Goal: Register for event/course

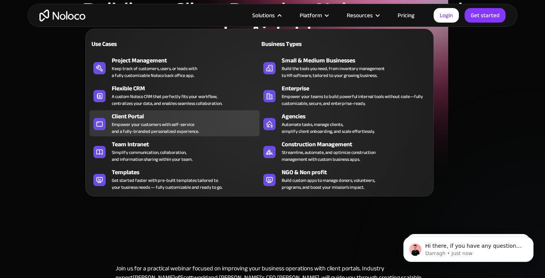
click at [143, 121] on div "Empower your customers with self-service and a fully-branded personalized exper…" at bounding box center [155, 128] width 87 height 14
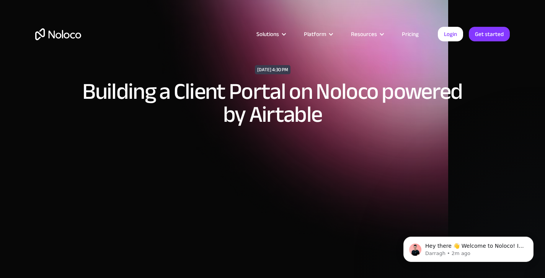
click at [412, 34] on link "Pricing" at bounding box center [410, 34] width 36 height 10
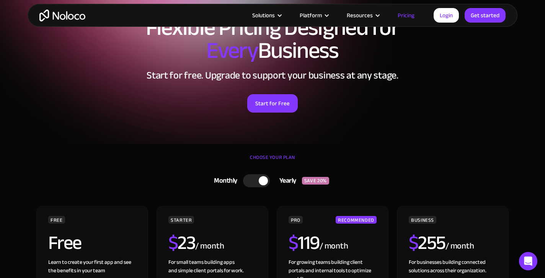
scroll to position [51, 0]
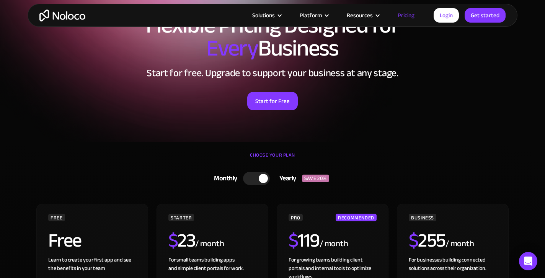
click at [282, 156] on div "CHOOSE YOUR PLAN" at bounding box center [272, 158] width 474 height 19
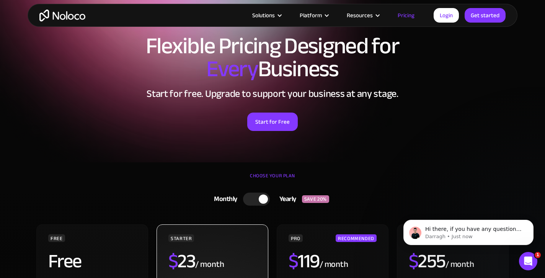
scroll to position [0, 0]
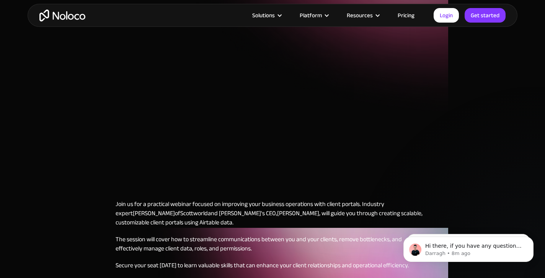
scroll to position [145, 0]
